Goal: Find specific page/section: Find specific page/section

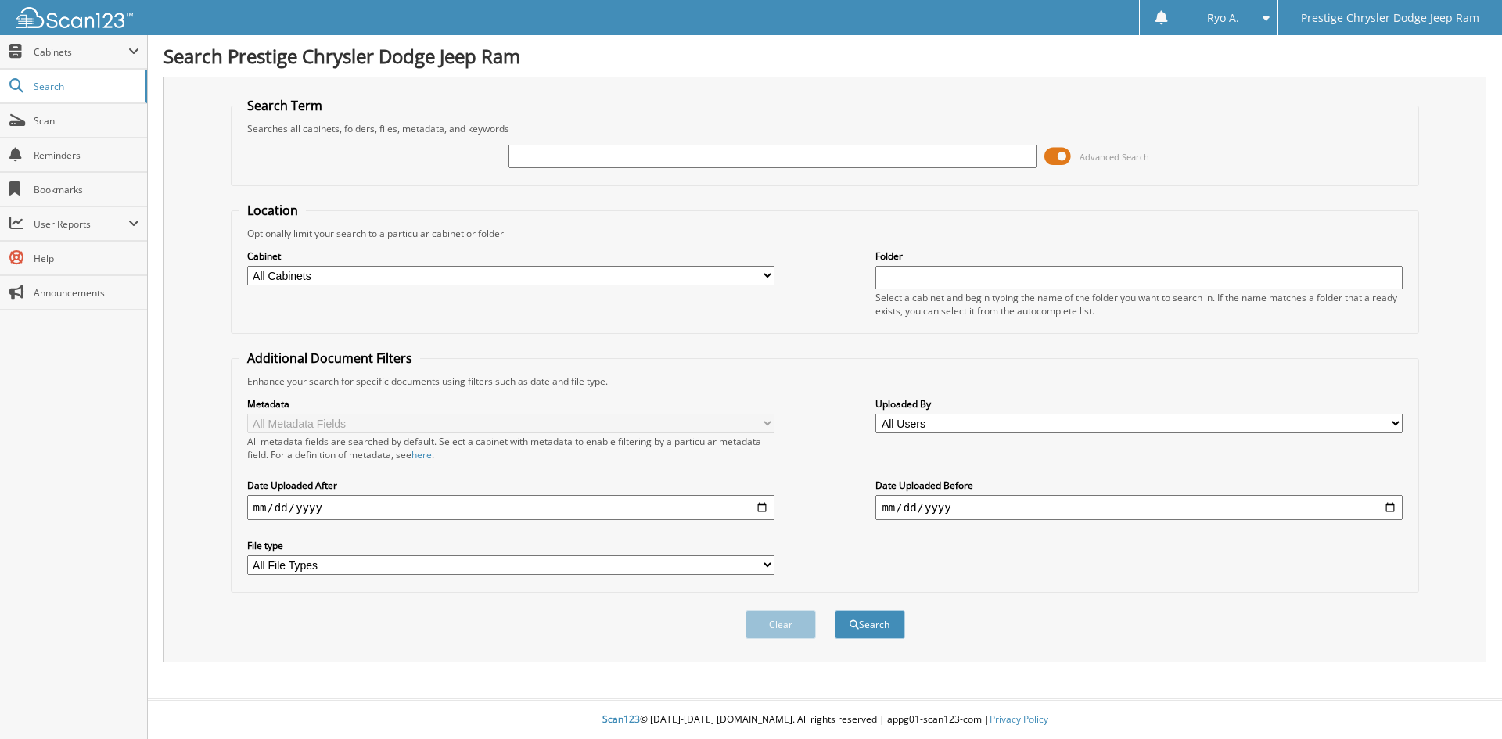
click at [609, 156] on input "text" at bounding box center [772, 156] width 527 height 23
paste input "44769"
type input "44769"
click at [835, 610] on button "Search" at bounding box center [870, 624] width 70 height 29
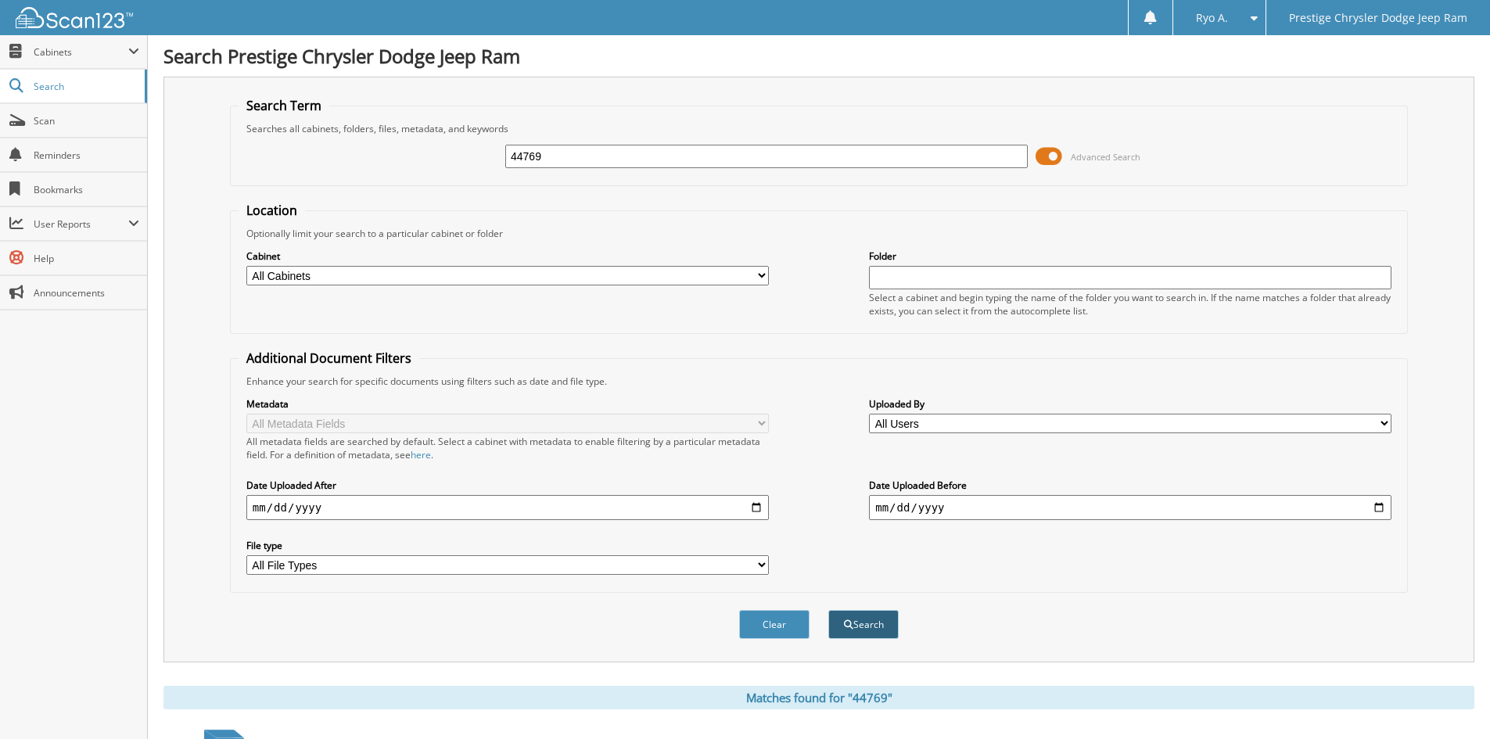
click at [853, 612] on button "Search" at bounding box center [864, 624] width 70 height 29
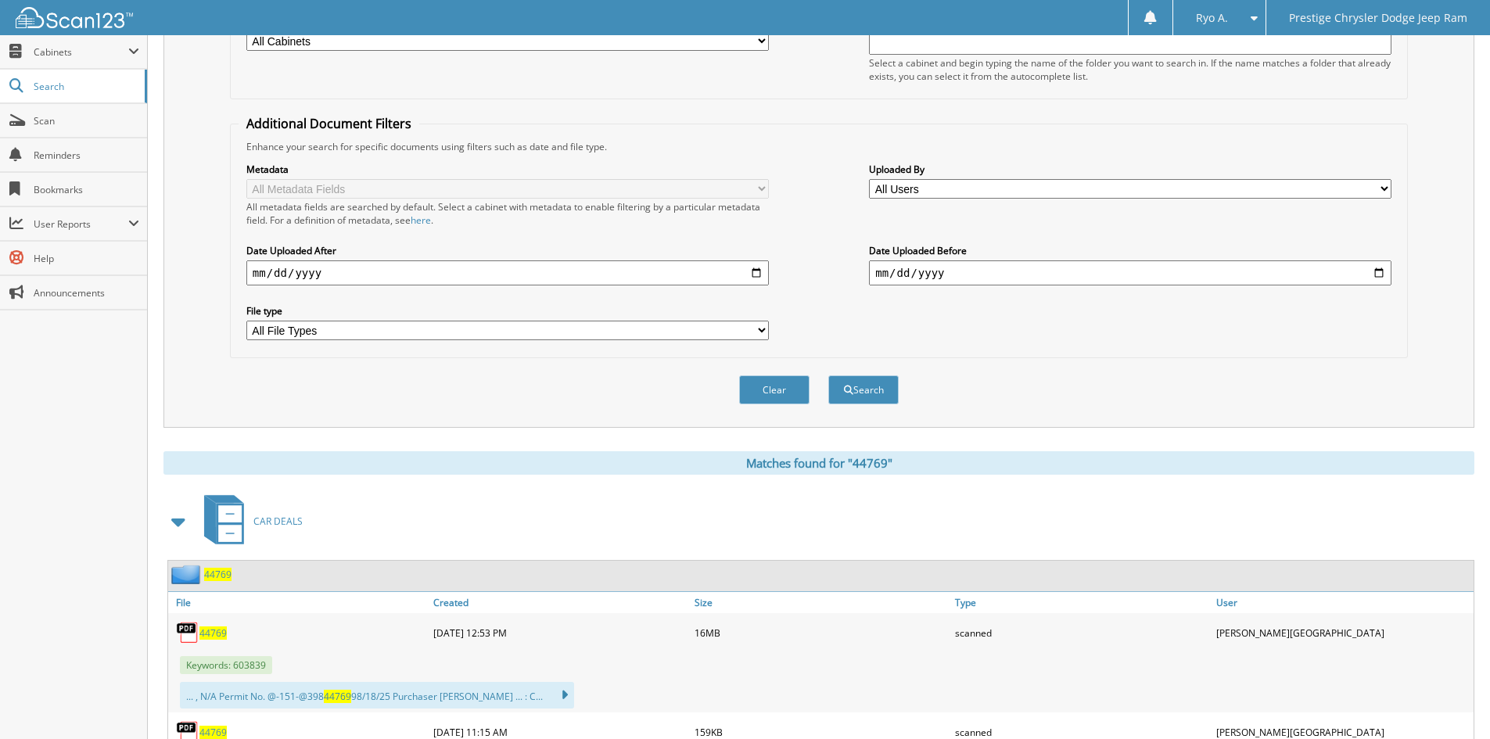
scroll to position [391, 0]
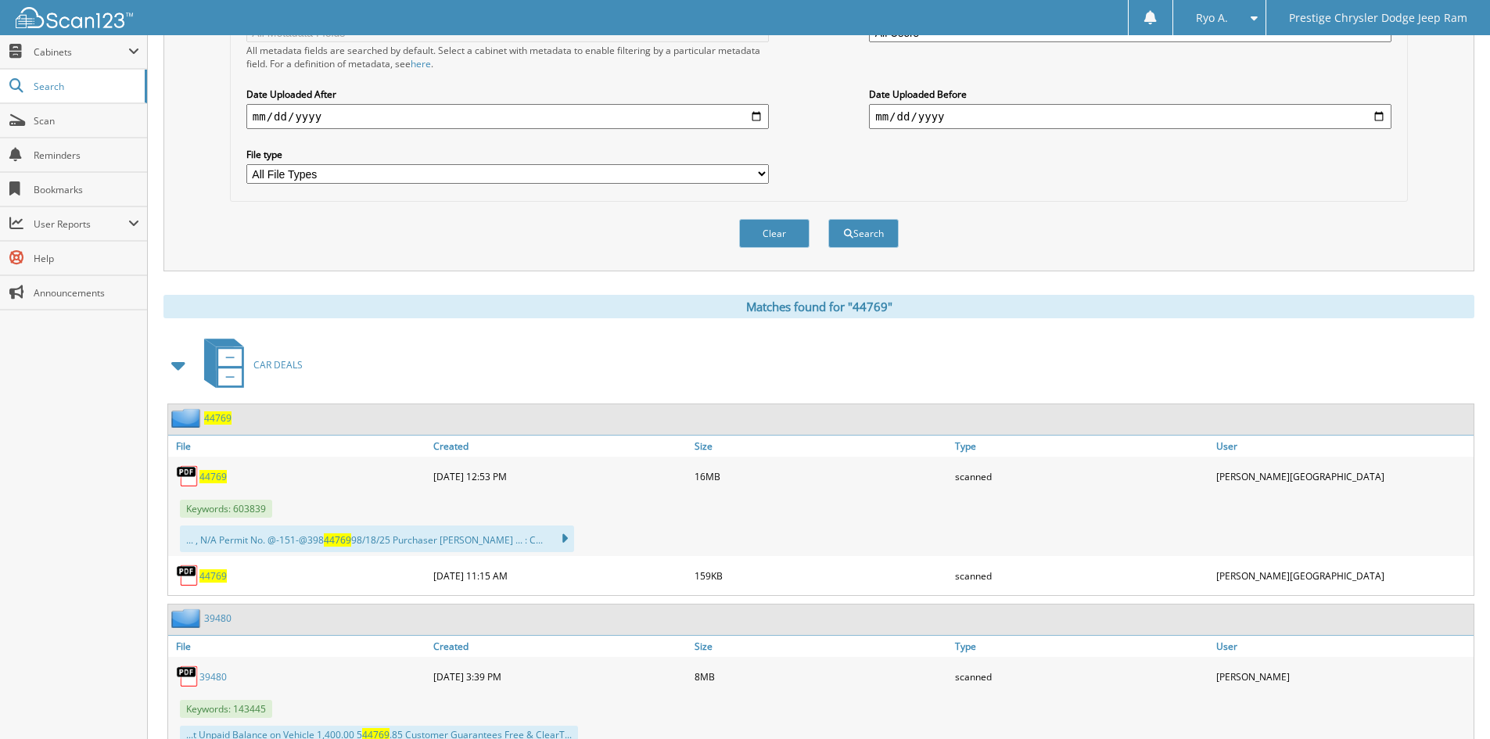
click at [210, 481] on span "44769" at bounding box center [213, 476] width 27 height 13
click at [318, 244] on div "Clear Search" at bounding box center [819, 233] width 1178 height 63
click at [120, 130] on link "Scan" at bounding box center [73, 121] width 147 height 34
